Goal: Information Seeking & Learning: Find specific fact

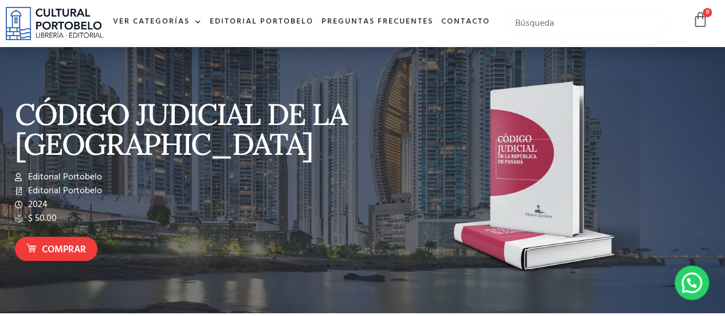
click at [542, 36] on input "text" at bounding box center [585, 23] width 160 height 24
type input "¿Que es una constitucion?"
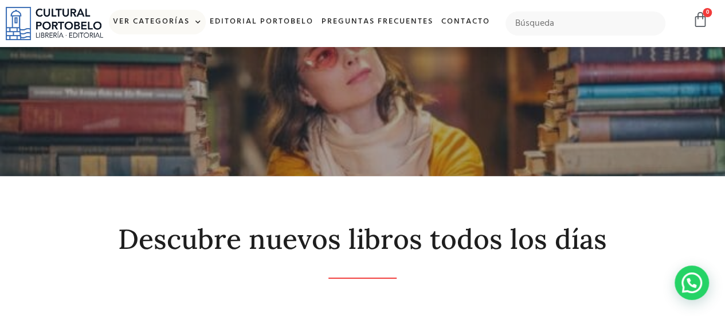
click at [198, 18] on link "Ver Categorías" at bounding box center [157, 22] width 97 height 25
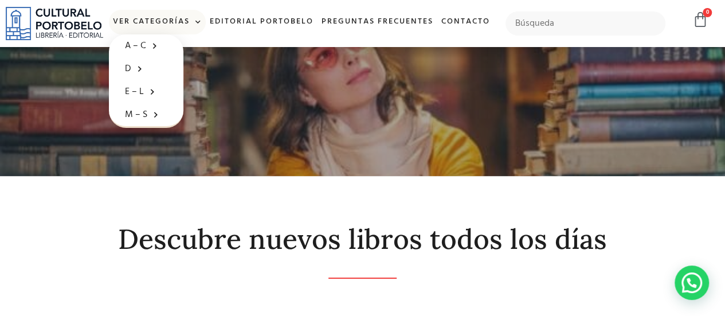
click at [386, 34] on ul "Ver Categorías A – C Administración Empresarial Arquitectura Arte Autoayuda Bio…" at bounding box center [301, 22] width 385 height 25
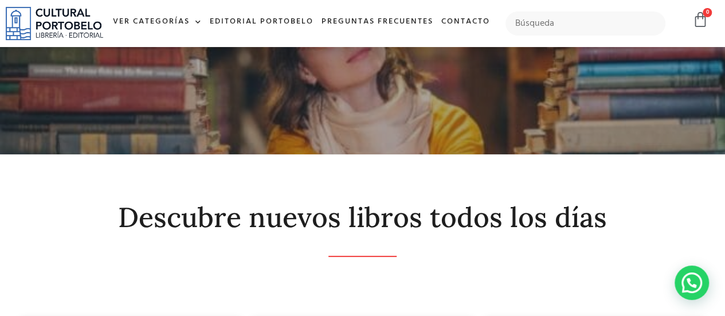
scroll to position [22, 0]
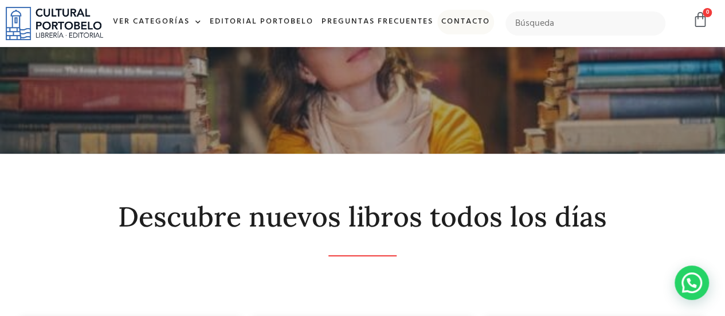
click at [437, 34] on link "Contacto" at bounding box center [465, 22] width 57 height 25
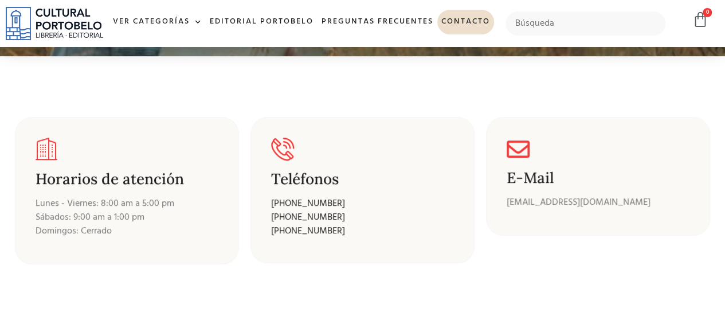
scroll to position [204, 0]
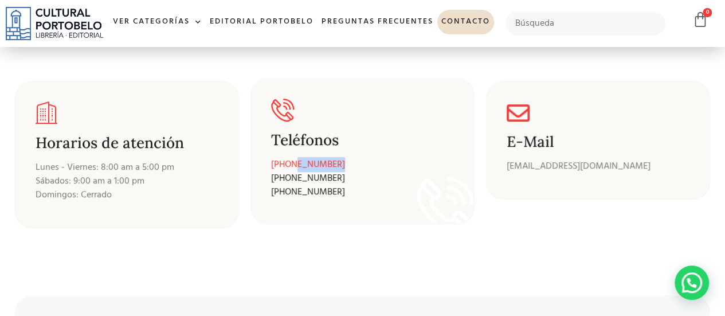
drag, startPoint x: 342, startPoint y: 160, endPoint x: 291, endPoint y: 164, distance: 51.2
click at [291, 164] on p "+507 6678-7983 +507 269-9493 +507 269-7018" at bounding box center [352, 177] width 163 height 41
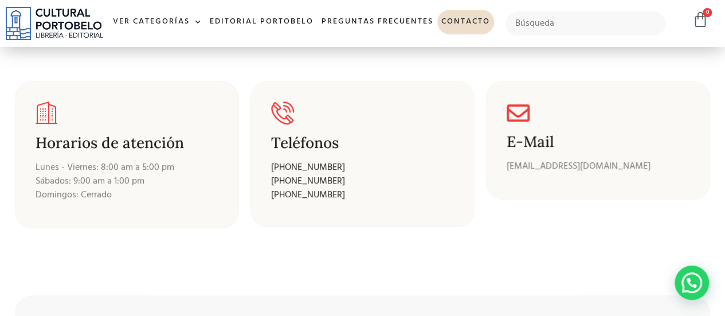
click at [337, 264] on section "Horarios de atención Lunes - Viernes: 8:00 am a 5:00 pm Sábados: 9:00 am a 1:00…" at bounding box center [362, 150] width 725 height 261
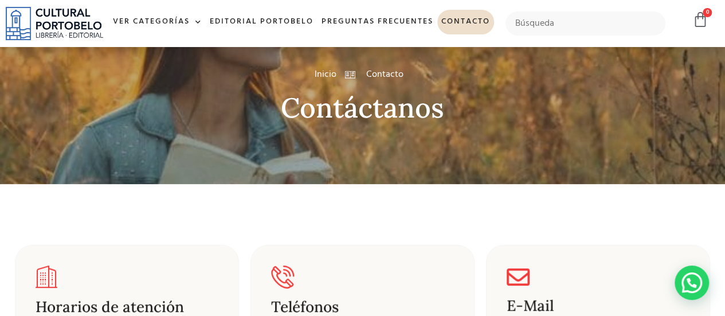
scroll to position [0, 0]
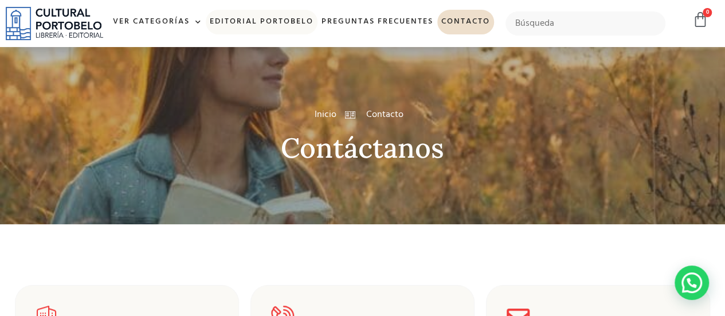
click at [299, 19] on link "Editorial Portobelo" at bounding box center [262, 22] width 112 height 25
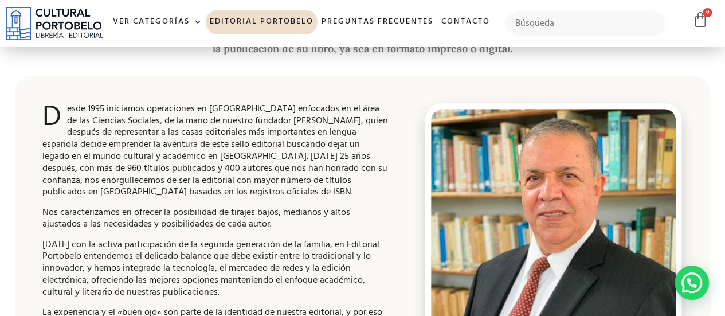
scroll to position [298, 0]
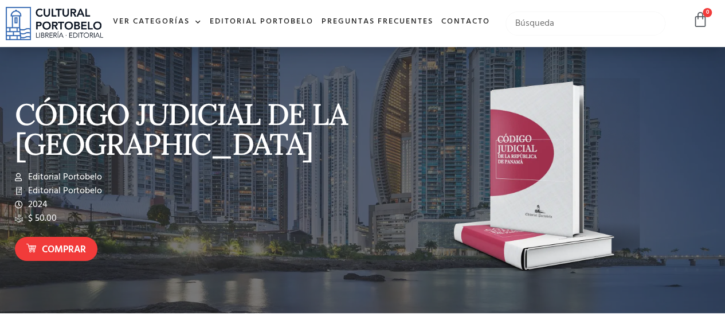
click at [574, 36] on input "text" at bounding box center [585, 23] width 160 height 24
type input "onu"
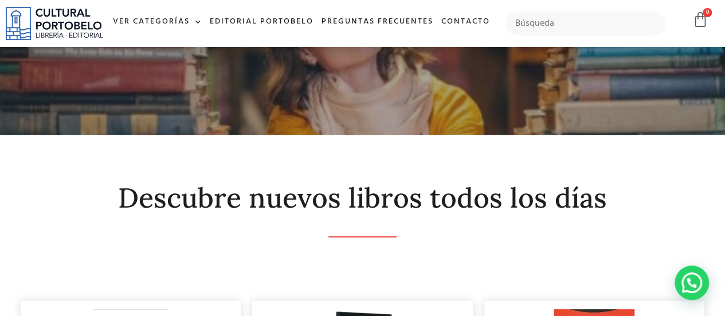
scroll to position [23, 0]
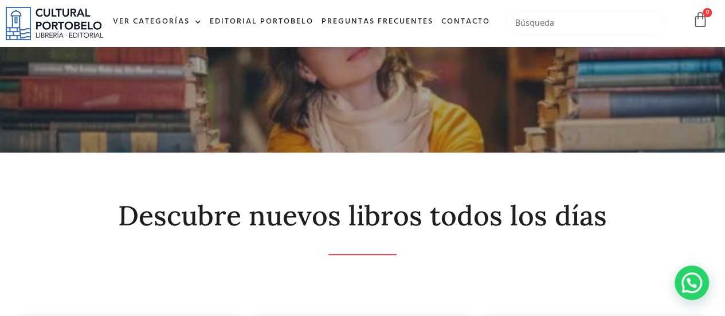
click at [561, 33] on input "text" at bounding box center [585, 23] width 160 height 24
type input "ONU"
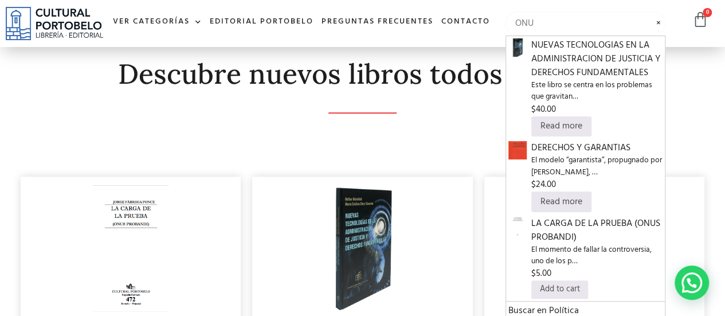
scroll to position [134, 0]
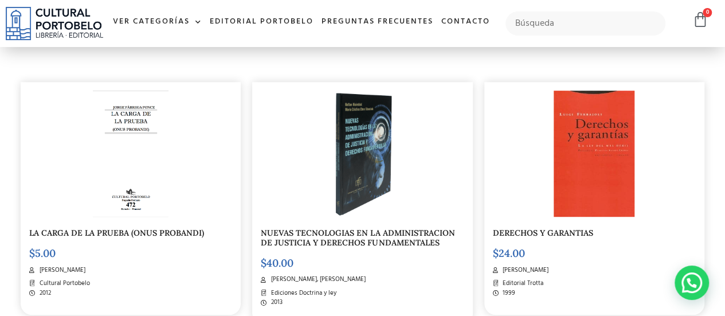
scroll to position [244, 0]
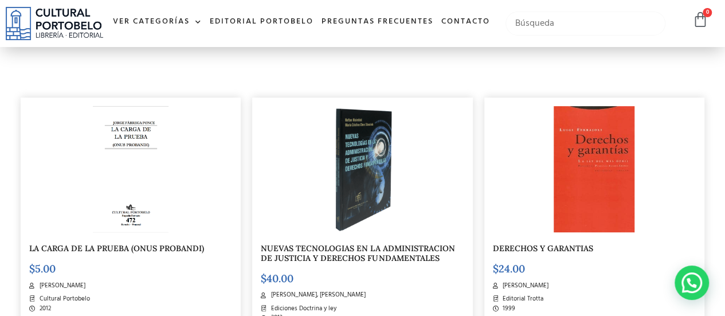
click at [577, 36] on input "text" at bounding box center [585, 23] width 160 height 24
type input "trata de personas"
